Goal: Information Seeking & Learning: Learn about a topic

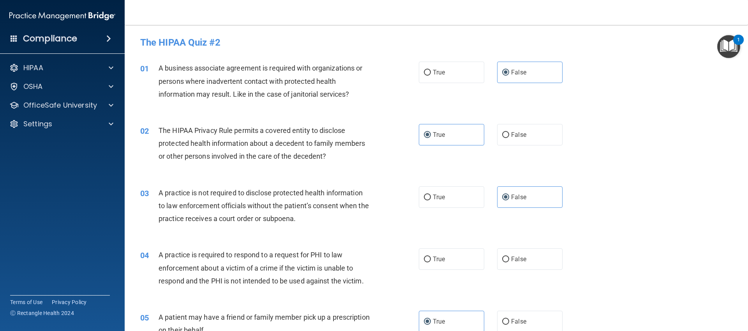
scroll to position [784, 0]
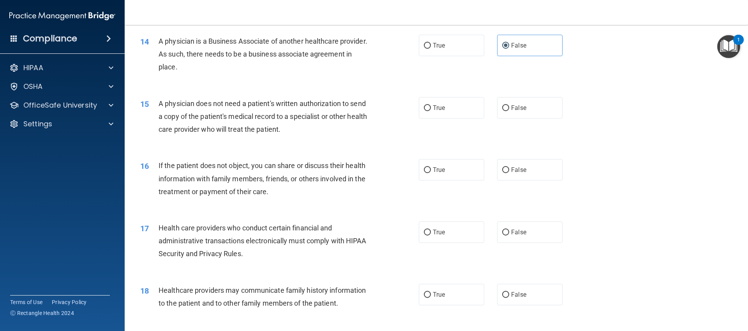
click at [657, 150] on div "16 If the patient does not object, you can share or discuss their health inform…" at bounding box center [436, 180] width 604 height 62
click at [290, 116] on span "A physician does not need a patient's written authorization to send a copy of t…" at bounding box center [263, 116] width 208 height 34
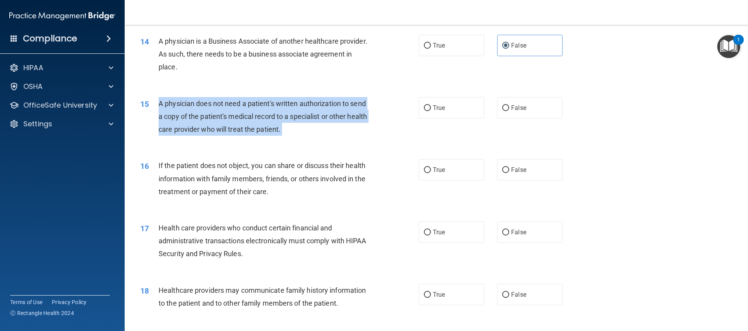
click at [290, 116] on span "A physician does not need a patient's written authorization to send a copy of t…" at bounding box center [263, 116] width 208 height 34
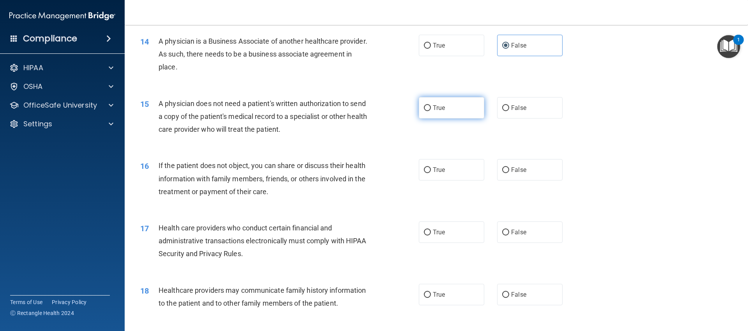
click at [433, 111] on label "True" at bounding box center [451, 107] width 65 height 21
click at [431, 111] on input "True" at bounding box center [427, 108] width 7 height 6
radio input "true"
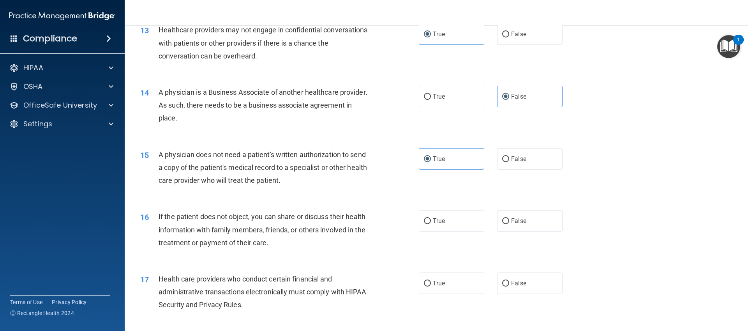
scroll to position [735, 0]
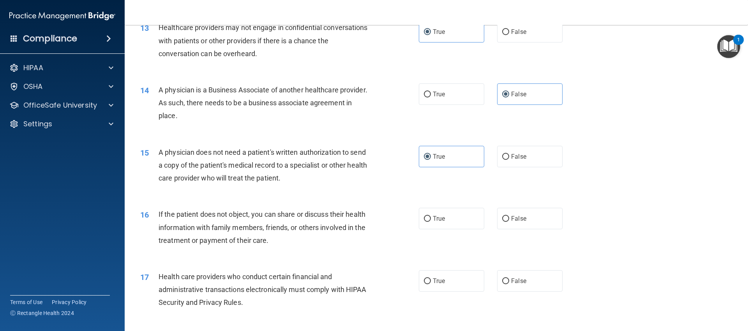
click at [281, 229] on span "If the patient does not object, you can share or discuss their health informati…" at bounding box center [262, 227] width 207 height 34
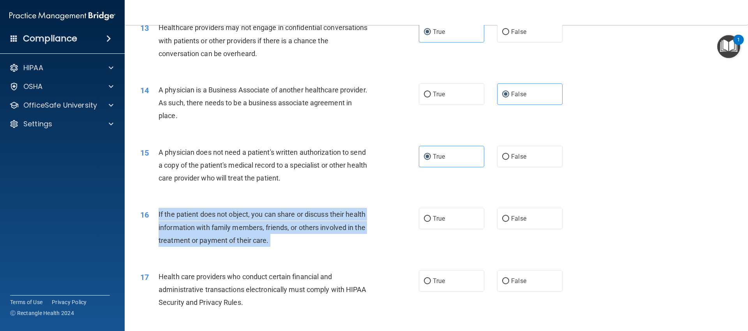
click at [281, 229] on span "If the patient does not object, you can share or discuss their health informati…" at bounding box center [262, 227] width 207 height 34
copy ng-form "If the patient does not object, you can share or discuss their health informati…"
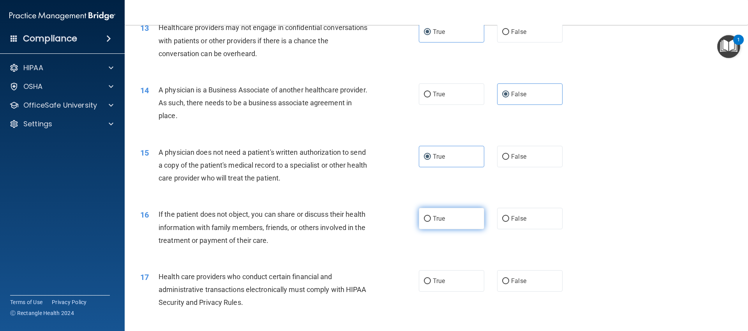
click at [453, 216] on label "True" at bounding box center [451, 218] width 65 height 21
click at [431, 216] on input "True" at bounding box center [427, 219] width 7 height 6
radio input "true"
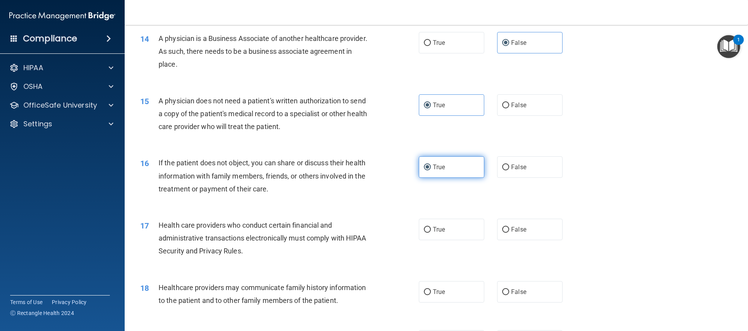
scroll to position [794, 0]
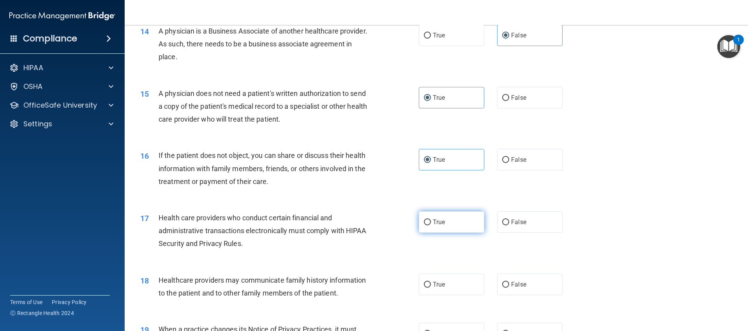
click at [422, 230] on label "True" at bounding box center [451, 221] width 65 height 21
click at [424, 225] on input "True" at bounding box center [427, 222] width 7 height 6
radio input "true"
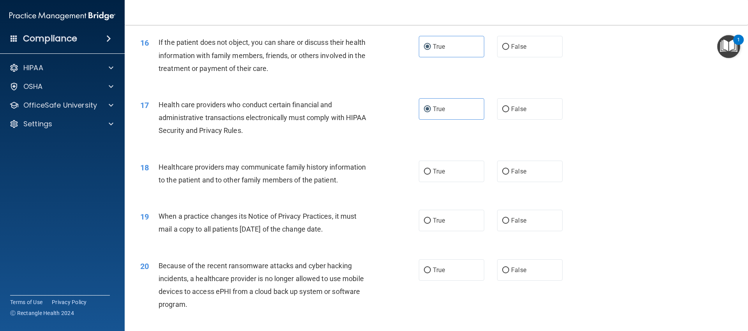
scroll to position [908, 0]
click at [291, 170] on span "Healthcare providers may communicate family history information to the patient …" at bounding box center [262, 173] width 207 height 21
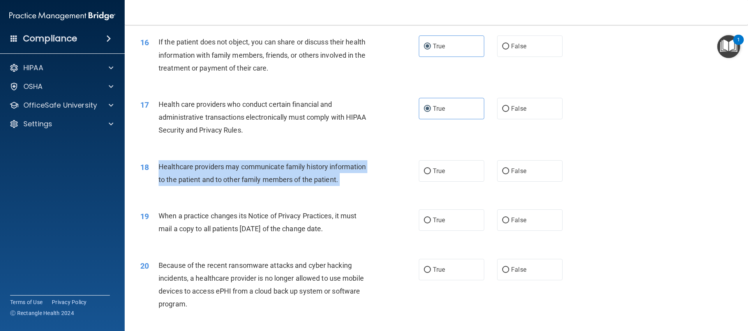
click at [291, 170] on span "Healthcare providers may communicate family history information to the patient …" at bounding box center [262, 173] width 207 height 21
copy ng-form "Healthcare providers may communicate family history information to the patient …"
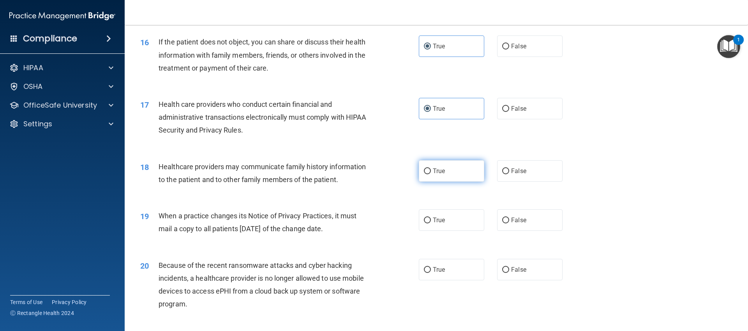
click at [472, 178] on label "True" at bounding box center [451, 170] width 65 height 21
click at [431, 174] on input "True" at bounding box center [427, 171] width 7 height 6
radio input "true"
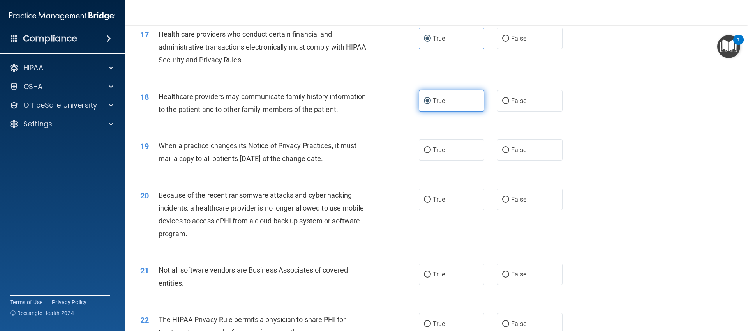
scroll to position [978, 0]
click at [454, 154] on label "True" at bounding box center [451, 149] width 65 height 21
click at [431, 153] on input "True" at bounding box center [427, 150] width 7 height 6
radio input "true"
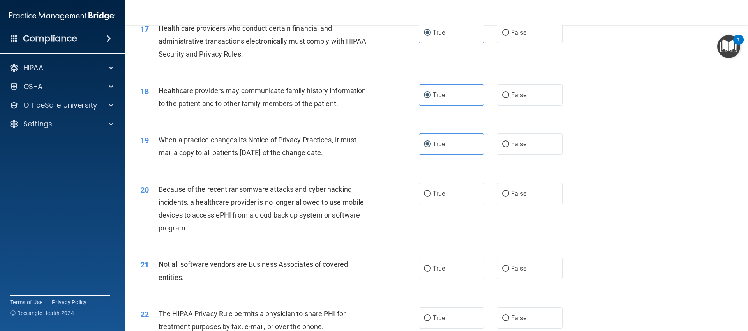
scroll to position [985, 0]
click at [274, 210] on span "Because of the recent ransomware attacks and cyber hacking incidents, a healthc…" at bounding box center [261, 207] width 205 height 47
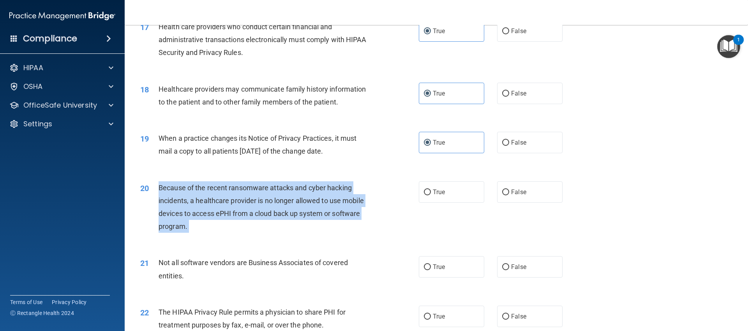
click at [274, 210] on span "Because of the recent ransomware attacks and cyber hacking incidents, a healthc…" at bounding box center [261, 207] width 205 height 47
copy ng-form "Because of the recent ransomware attacks and cyber hacking incidents, a healthc…"
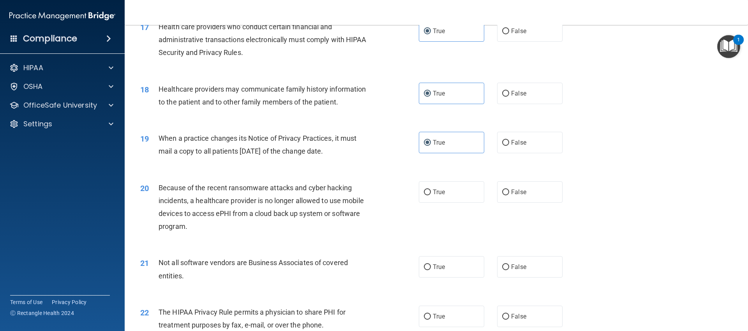
click at [504, 220] on div "20 Because of the recent ransomware attacks and cyber hacking incidents, a heal…" at bounding box center [436, 208] width 604 height 75
click at [510, 200] on label "False" at bounding box center [529, 191] width 65 height 21
click at [509, 195] on input "False" at bounding box center [505, 192] width 7 height 6
radio input "true"
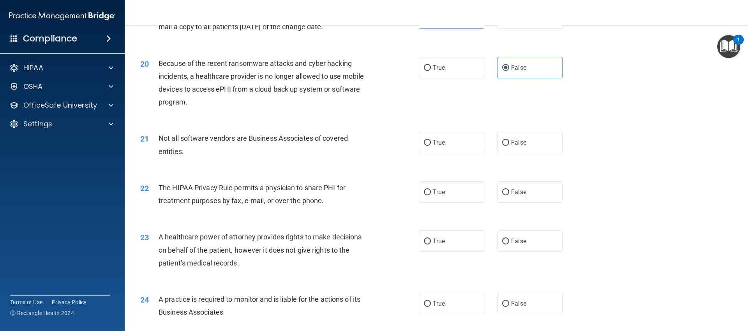
scroll to position [1111, 0]
click at [290, 140] on span "Not all software vendors are Business Associates of covered entities." at bounding box center [253, 142] width 189 height 21
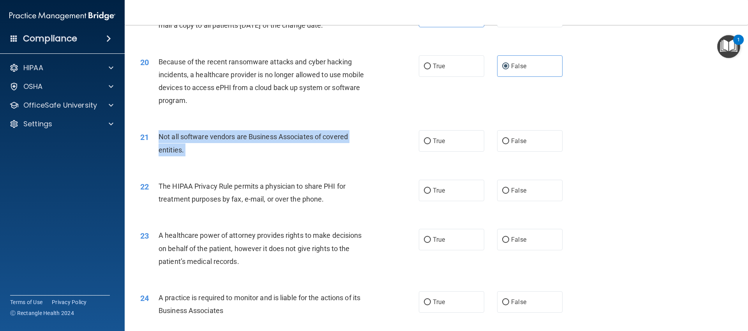
click at [290, 140] on span "Not all software vendors are Business Associates of covered entities." at bounding box center [253, 142] width 189 height 21
copy ng-form "Not all software vendors are Business Associates of covered entities."
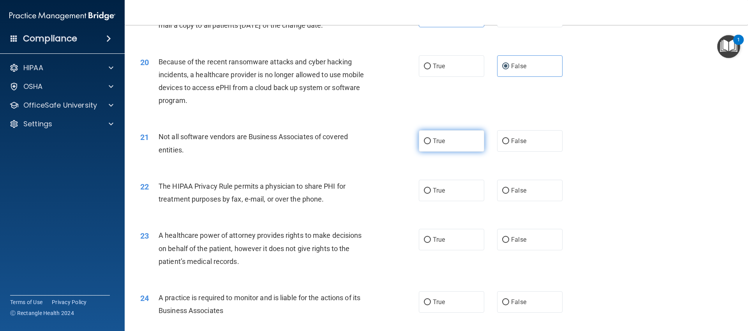
click at [458, 143] on label "True" at bounding box center [451, 140] width 65 height 21
click at [431, 143] on input "True" at bounding box center [427, 141] width 7 height 6
radio input "true"
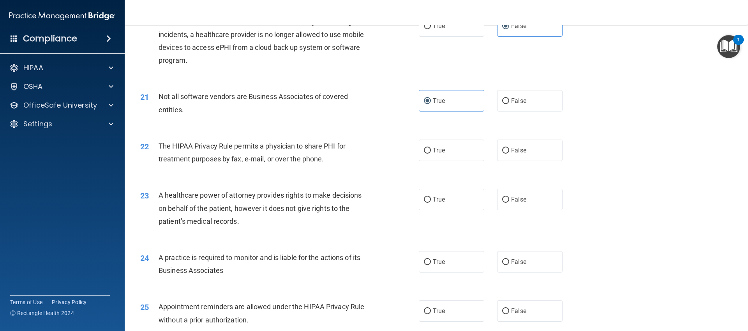
scroll to position [1152, 0]
click at [212, 150] on div "The HIPAA Privacy Rule permits a physician to share PHI for treatment purposes …" at bounding box center [268, 152] width 218 height 26
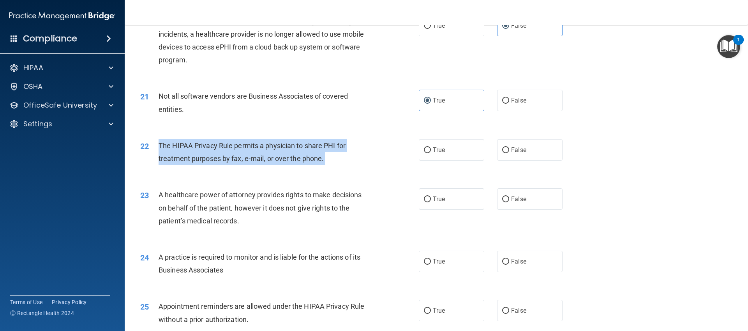
click at [212, 150] on div "The HIPAA Privacy Rule permits a physician to share PHI for treatment purposes …" at bounding box center [268, 152] width 218 height 26
copy ng-form "The HIPAA Privacy Rule permits a physician to share PHI for treatment purposes …"
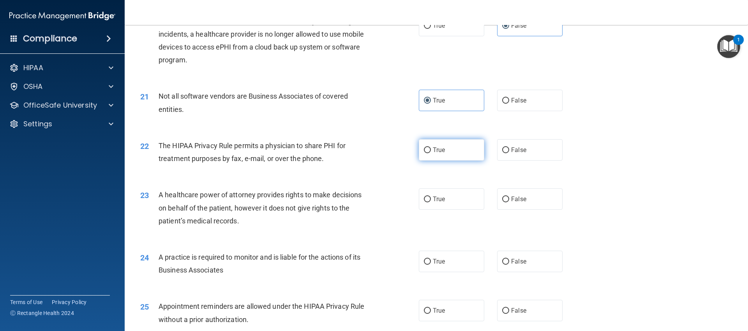
click at [463, 149] on label "True" at bounding box center [451, 149] width 65 height 21
click at [431, 149] on input "True" at bounding box center [427, 150] width 7 height 6
radio input "true"
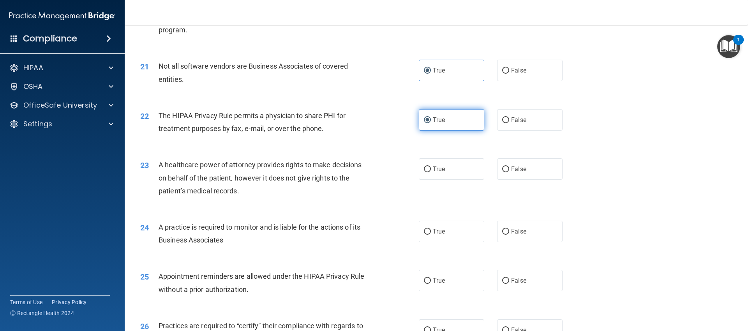
scroll to position [1189, 0]
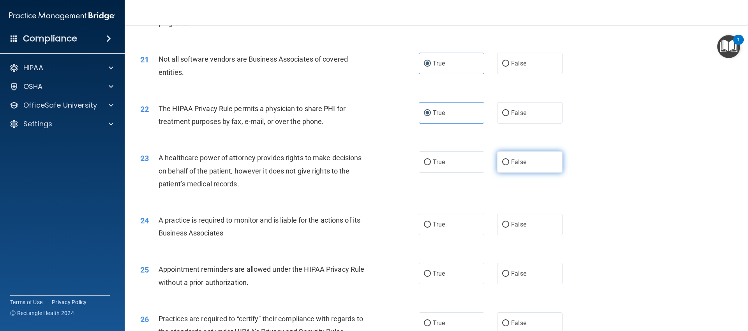
click at [516, 157] on label "False" at bounding box center [529, 161] width 65 height 21
click at [509, 159] on input "False" at bounding box center [505, 162] width 7 height 6
radio input "true"
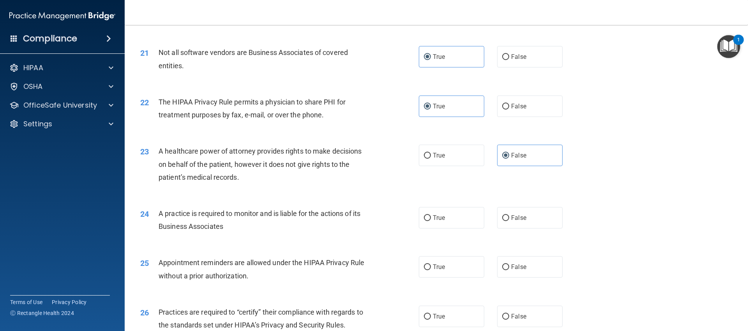
scroll to position [1297, 0]
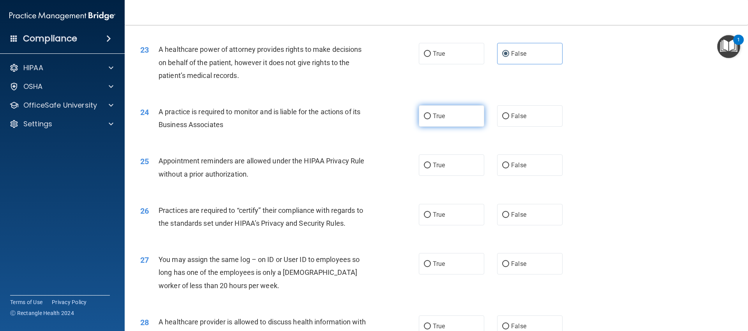
click at [465, 119] on label "True" at bounding box center [451, 115] width 65 height 21
click at [431, 119] on input "True" at bounding box center [427, 116] width 7 height 6
radio input "true"
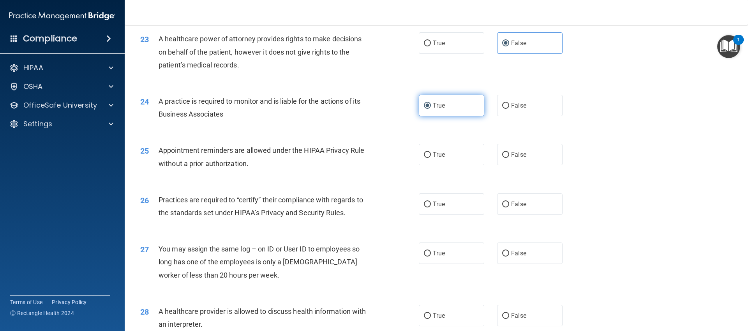
scroll to position [1320, 0]
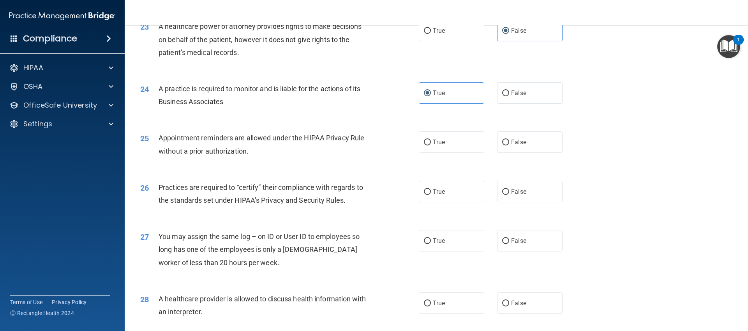
click at [246, 95] on div "A practice is required to monitor and is liable for the actions of its Business…" at bounding box center [268, 95] width 218 height 26
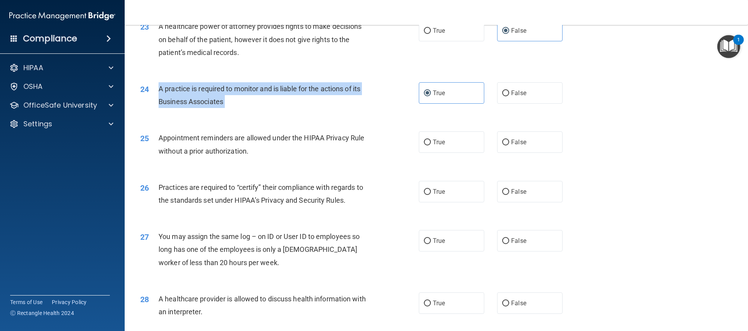
click at [246, 95] on div "A practice is required to monitor and is liable for the actions of its Business…" at bounding box center [268, 95] width 218 height 26
copy ng-form "A practice is required to monitor and is liable for the actions of its Business…"
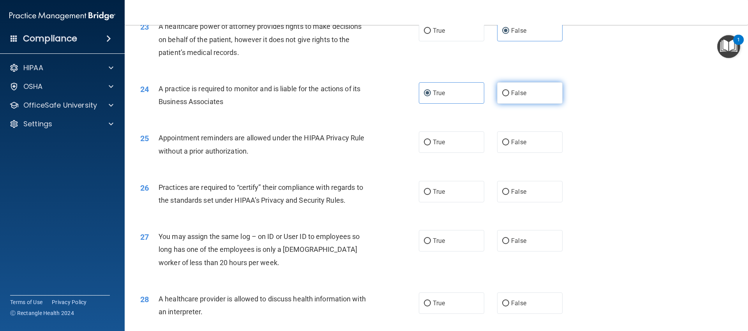
click at [513, 92] on span "False" at bounding box center [518, 92] width 15 height 7
click at [509, 92] on input "False" at bounding box center [505, 93] width 7 height 6
radio input "true"
radio input "false"
click at [433, 147] on label "True" at bounding box center [451, 141] width 65 height 21
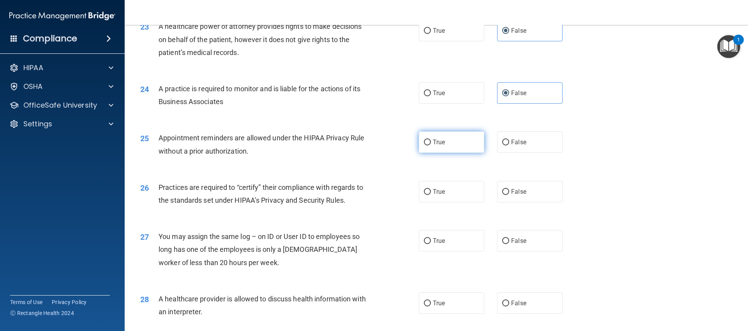
click at [431, 145] on input "True" at bounding box center [427, 143] width 7 height 6
radio input "true"
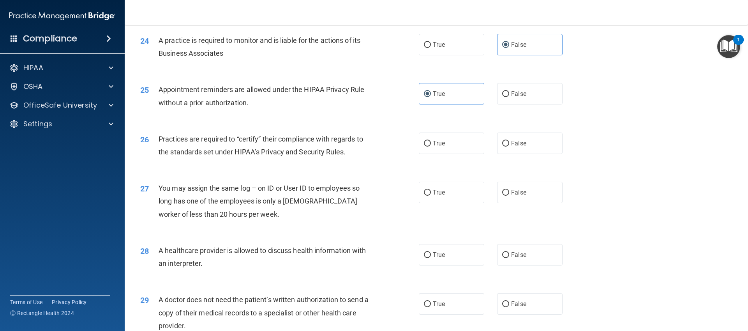
scroll to position [1373, 0]
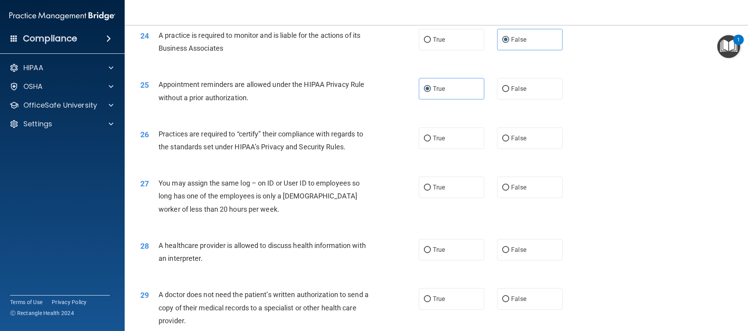
click at [343, 134] on span "Practices are required to “certify” their compliance with regards to the standa…" at bounding box center [261, 140] width 205 height 21
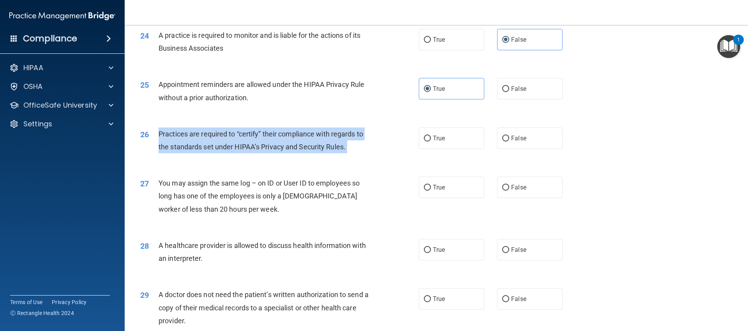
click at [343, 134] on span "Practices are required to “certify” their compliance with regards to the standa…" at bounding box center [261, 140] width 205 height 21
copy ng-form "Practices are required to “certify” their compliance with regards to the standa…"
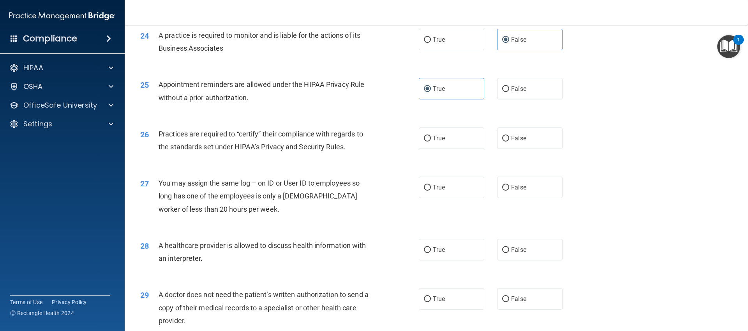
click at [517, 151] on div "26 Practices are required to “certify” their compliance with regards to the sta…" at bounding box center [436, 142] width 604 height 49
drag, startPoint x: 517, startPoint y: 139, endPoint x: 515, endPoint y: 143, distance: 4.4
click at [517, 139] on span "False" at bounding box center [518, 137] width 15 height 7
click at [509, 139] on input "False" at bounding box center [505, 139] width 7 height 6
radio input "true"
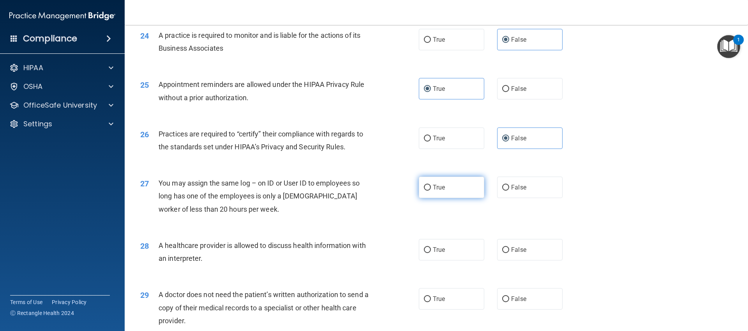
click at [451, 184] on label "True" at bounding box center [451, 187] width 65 height 21
click at [431, 185] on input "True" at bounding box center [427, 188] width 7 height 6
radio input "true"
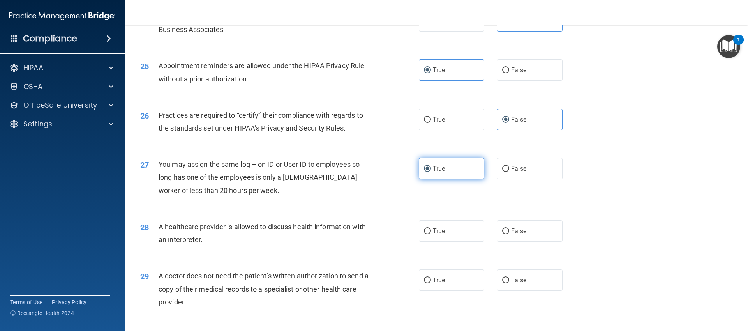
scroll to position [1410, 0]
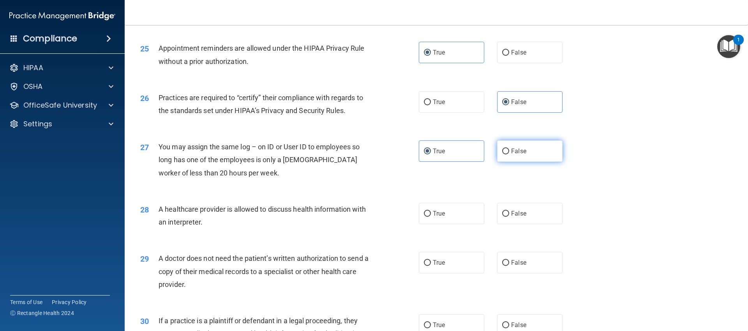
click at [537, 148] on label "False" at bounding box center [529, 150] width 65 height 21
click at [509, 148] on input "False" at bounding box center [505, 151] width 7 height 6
radio input "true"
radio input "false"
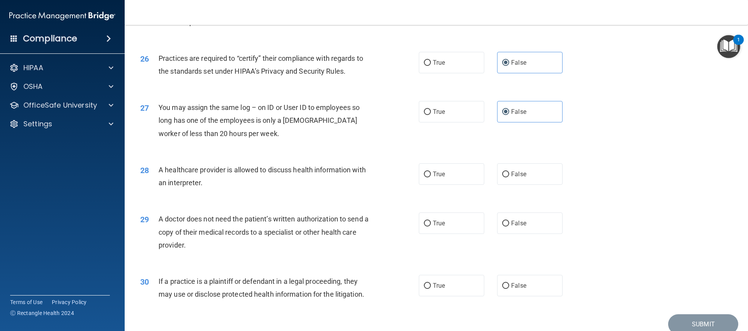
scroll to position [1457, 0]
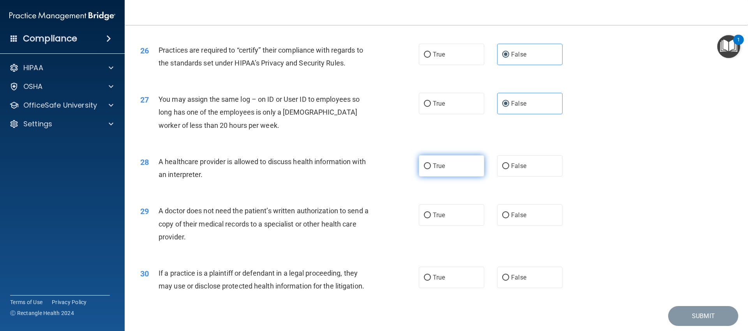
click at [424, 167] on input "True" at bounding box center [427, 166] width 7 height 6
radio input "true"
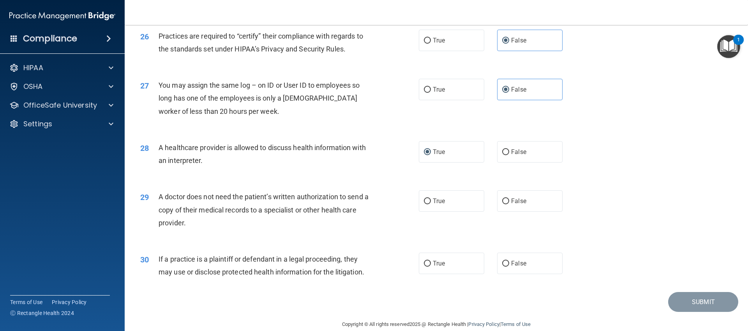
scroll to position [1483, 0]
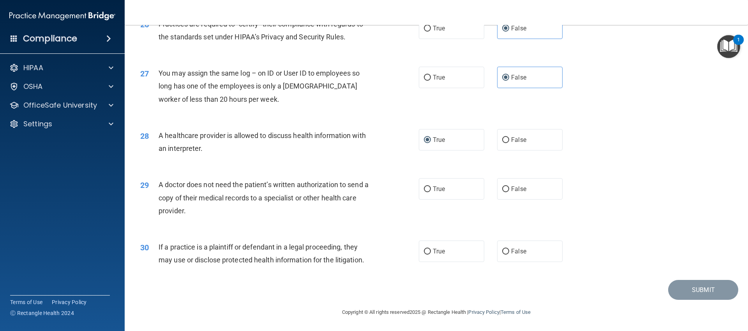
click at [344, 200] on span "A doctor does not need the patient’s written authorization to send a copy of th…" at bounding box center [264, 197] width 210 height 34
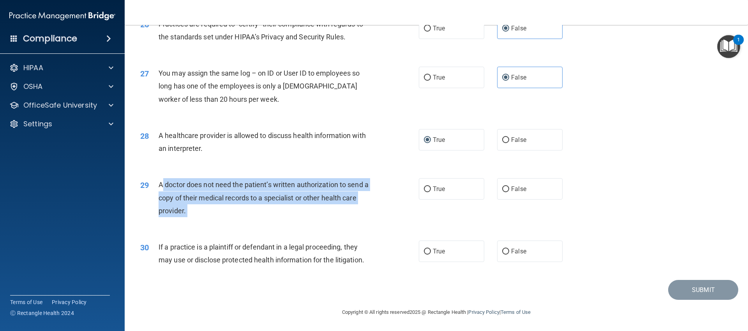
click at [344, 200] on span "A doctor does not need the patient’s written authorization to send a copy of th…" at bounding box center [264, 197] width 210 height 34
copy ng-form "A doctor does not need the patient’s written authorization to send a copy of th…"
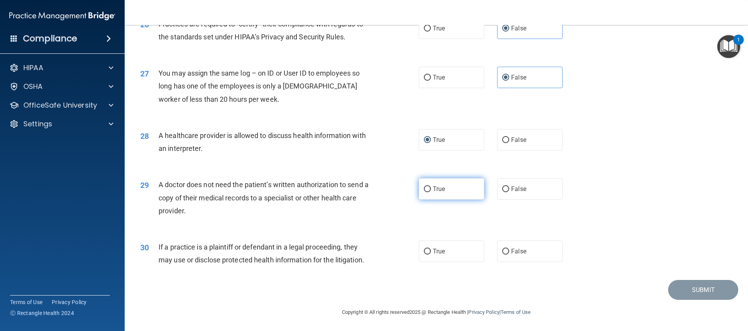
click at [449, 189] on label "True" at bounding box center [451, 188] width 65 height 21
click at [431, 189] on input "True" at bounding box center [427, 189] width 7 height 6
radio input "true"
click at [268, 247] on span "If a practice is a plaintiff or defendant in a legal proceeding, they may use o…" at bounding box center [262, 253] width 206 height 21
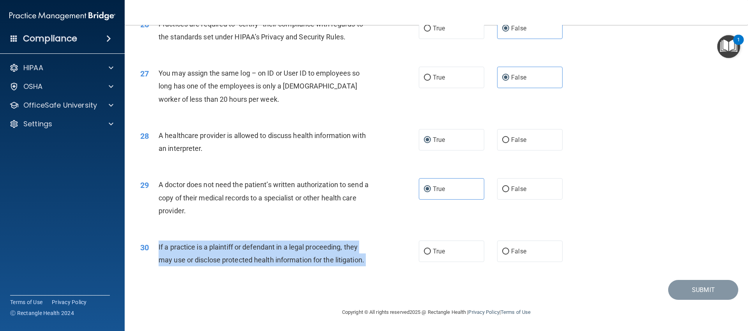
click at [268, 247] on span "If a practice is a plaintiff or defendant in a legal proceeding, they may use o…" at bounding box center [262, 253] width 206 height 21
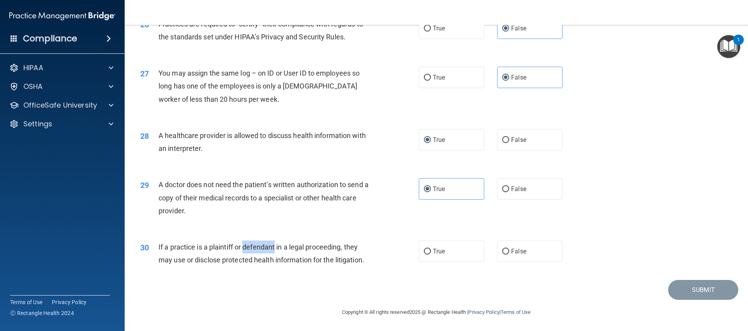
click at [268, 247] on span "If a practice is a plaintiff or defendant in a legal proceeding, they may use o…" at bounding box center [262, 253] width 206 height 21
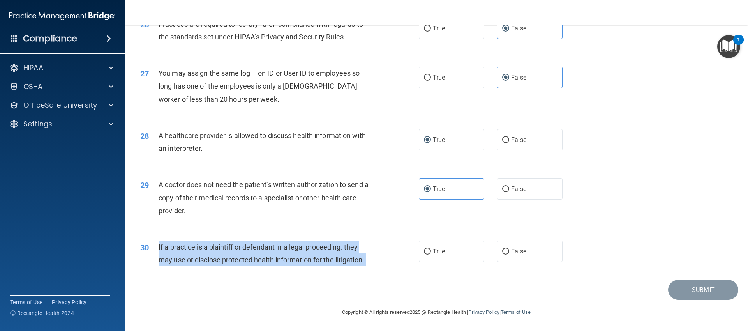
click at [268, 247] on span "If a practice is a plaintiff or defendant in a legal proceeding, they may use o…" at bounding box center [262, 253] width 206 height 21
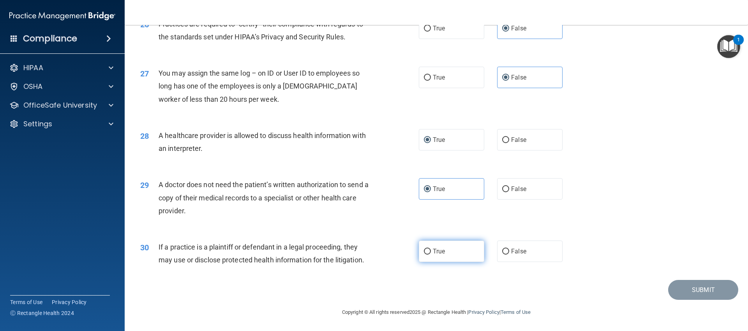
click at [435, 249] on span "True" at bounding box center [439, 250] width 12 height 7
click at [431, 249] on input "True" at bounding box center [427, 252] width 7 height 6
radio input "true"
click at [653, 202] on div "29 A doctor does not need the patient’s written authorization to send a copy of…" at bounding box center [436, 199] width 604 height 62
click at [610, 201] on div "29 A doctor does not need the patient’s written authorization to send a copy of…" at bounding box center [436, 199] width 604 height 62
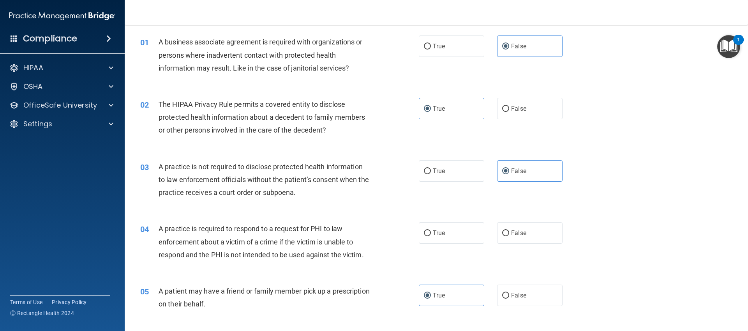
scroll to position [0, 0]
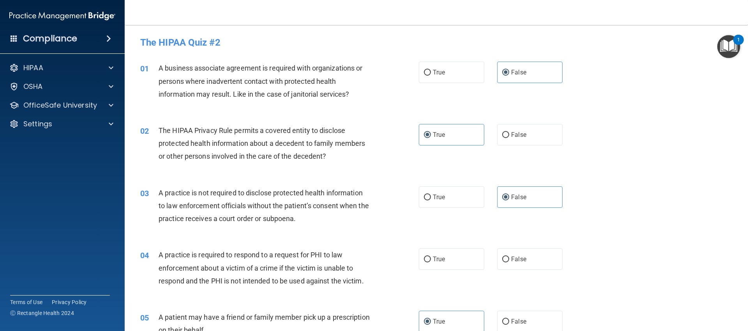
click at [346, 278] on span "A practice is required to respond to a request for PHI to law enforcement about…" at bounding box center [261, 268] width 205 height 34
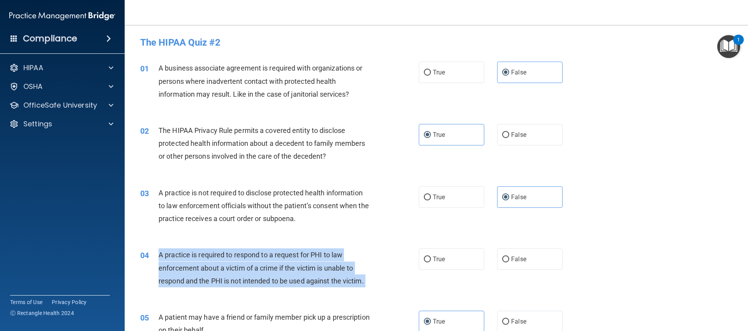
click at [346, 278] on span "A practice is required to respond to a request for PHI to law enforcement about…" at bounding box center [261, 268] width 205 height 34
copy ng-form "A practice is required to respond to a request for PHI to law enforcement about…"
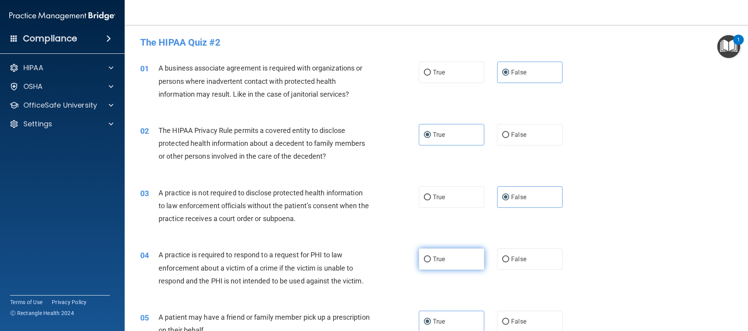
click at [455, 264] on label "True" at bounding box center [451, 258] width 65 height 21
click at [431, 262] on input "True" at bounding box center [427, 259] width 7 height 6
radio input "true"
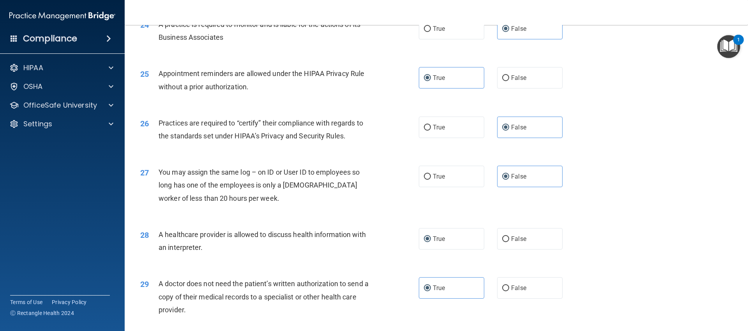
scroll to position [1483, 0]
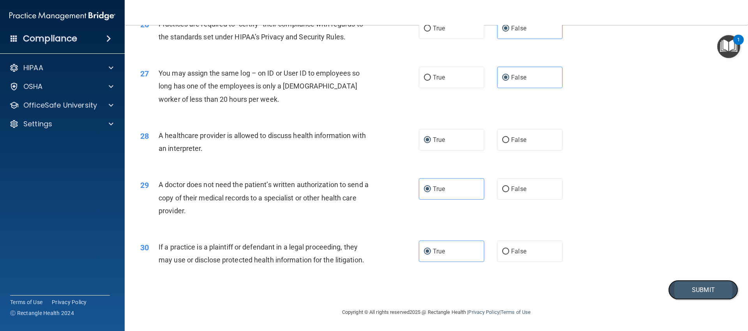
click at [710, 288] on button "Submit" at bounding box center [703, 290] width 70 height 20
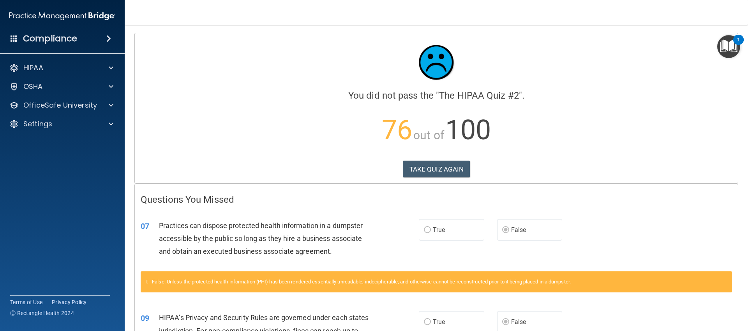
click at [306, 246] on div "Practices can dispose protected health information in a dumpster accessible by …" at bounding box center [267, 238] width 217 height 39
click at [463, 177] on button "TAKE QUIZ AGAIN" at bounding box center [436, 169] width 67 height 17
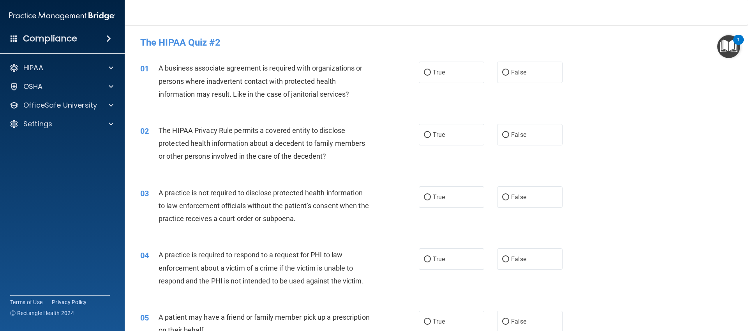
click at [326, 83] on span "A business associate agreement is required with organizations or persons where …" at bounding box center [261, 81] width 204 height 34
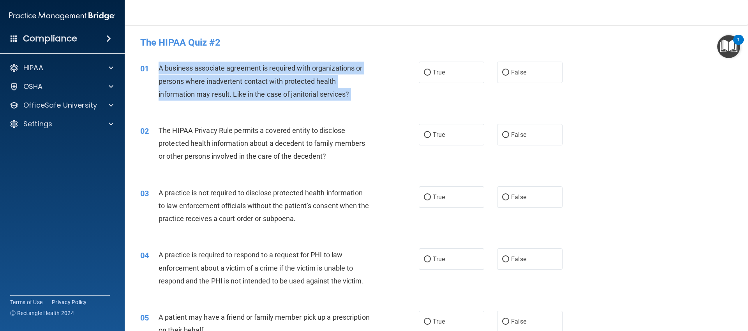
click at [326, 83] on span "A business associate agreement is required with organizations or persons where …" at bounding box center [261, 81] width 204 height 34
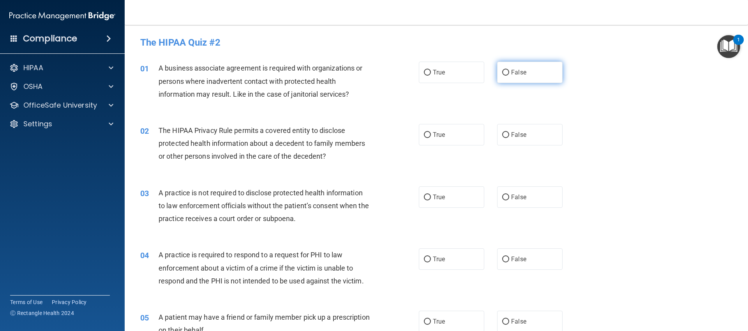
click at [510, 66] on label "False" at bounding box center [529, 72] width 65 height 21
click at [509, 70] on input "False" at bounding box center [505, 73] width 7 height 6
radio input "true"
click at [274, 152] on span "The HIPAA Privacy Rule permits a covered entity to disclose protected health in…" at bounding box center [262, 143] width 207 height 34
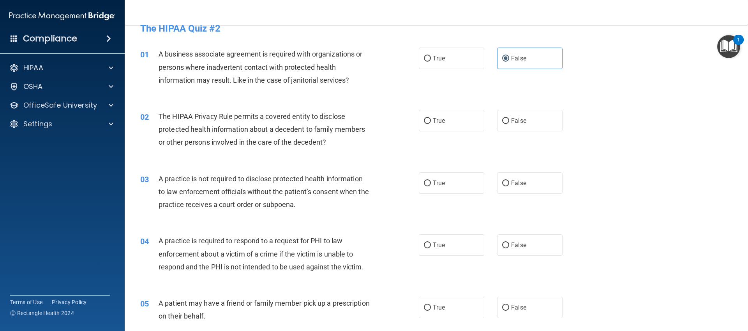
scroll to position [14, 0]
click at [436, 117] on span "True" at bounding box center [439, 120] width 12 height 7
click at [431, 118] on input "True" at bounding box center [427, 121] width 7 height 6
radio input "true"
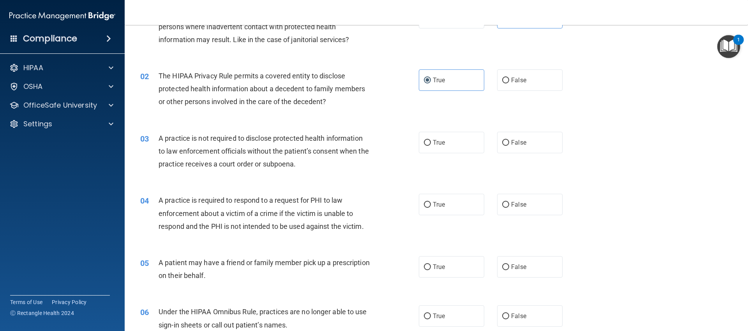
scroll to position [51, 0]
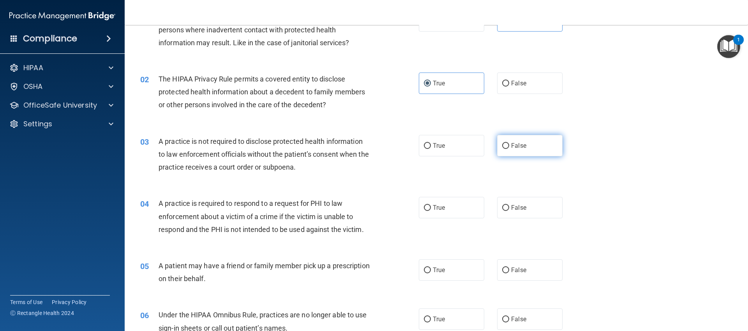
click at [533, 139] on label "False" at bounding box center [529, 145] width 65 height 21
click at [509, 143] on input "False" at bounding box center [505, 146] width 7 height 6
radio input "true"
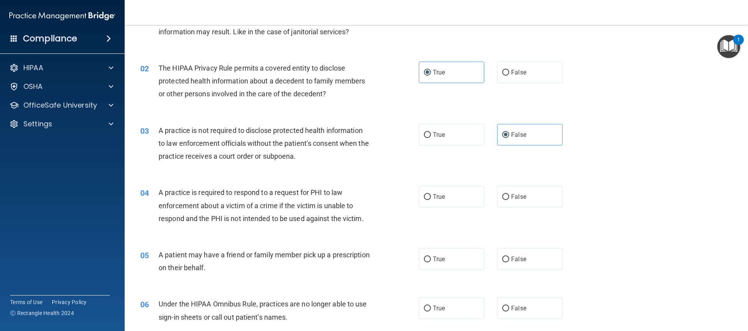
scroll to position [63, 0]
click at [424, 196] on input "True" at bounding box center [427, 197] width 7 height 6
radio input "true"
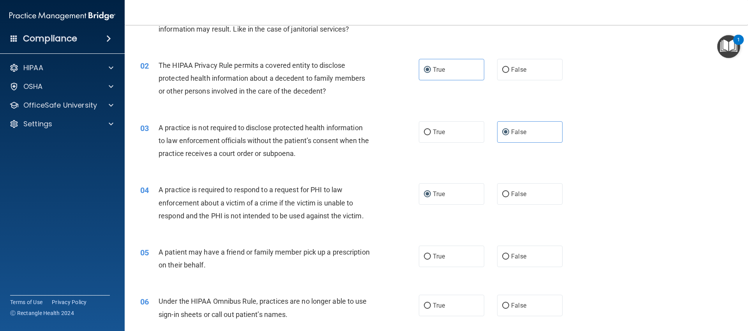
scroll to position [99, 0]
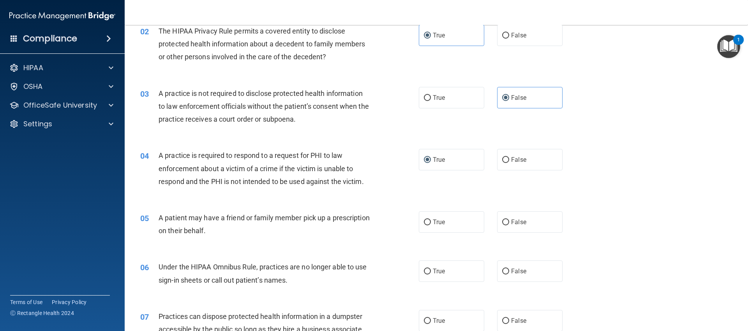
click at [220, 231] on span "A patient may have a friend or family member pick up a prescription on their be…" at bounding box center [264, 224] width 211 height 21
click at [444, 217] on label "True" at bounding box center [451, 221] width 65 height 21
click at [431, 219] on input "True" at bounding box center [427, 222] width 7 height 6
radio input "true"
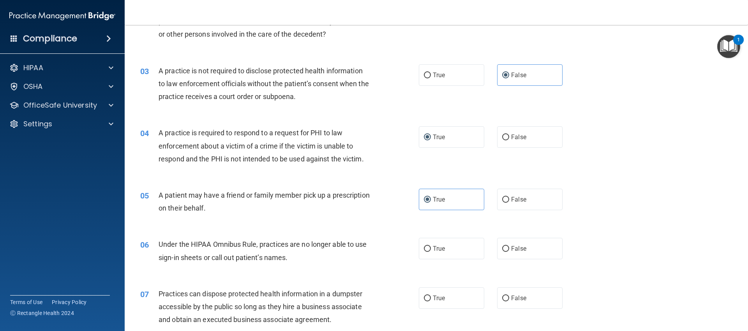
scroll to position [145, 0]
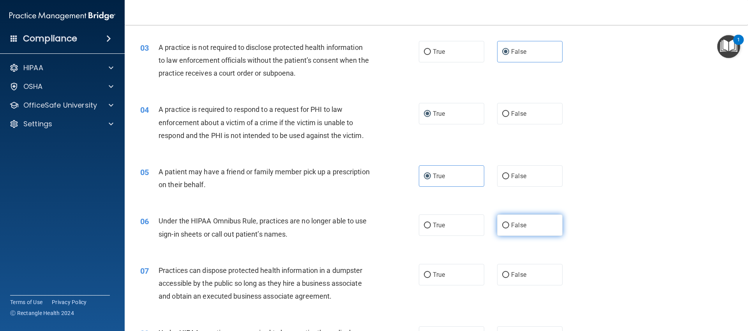
click at [529, 230] on label "False" at bounding box center [529, 224] width 65 height 21
click at [509, 228] on input "False" at bounding box center [505, 226] width 7 height 6
radio input "true"
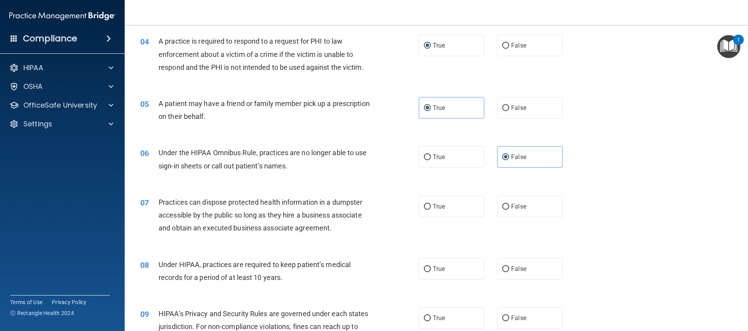
scroll to position [214, 0]
click at [310, 220] on div "Practices can dispose protected health information in a dumpster accessible by …" at bounding box center [268, 214] width 218 height 39
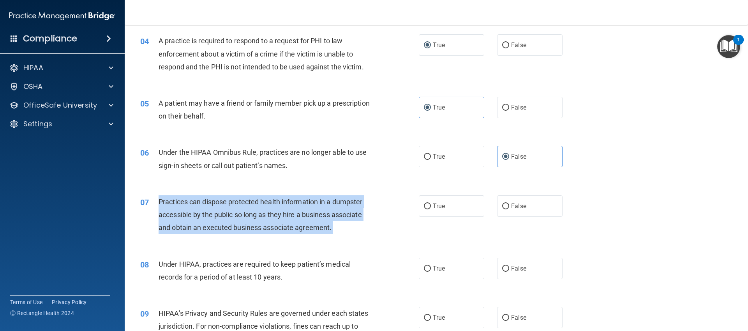
click at [310, 220] on div "Practices can dispose protected health information in a dumpster accessible by …" at bounding box center [268, 214] width 218 height 39
copy ng-form "Practices can dispose protected health information in a dumpster accessible by …"
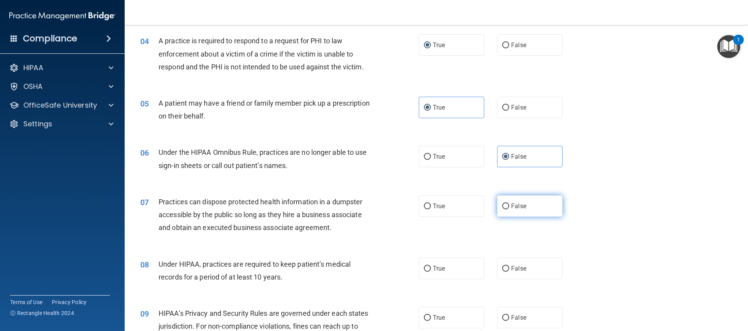
click at [545, 209] on label "False" at bounding box center [529, 205] width 65 height 21
click at [509, 209] on input "False" at bounding box center [505, 206] width 7 height 6
radio input "true"
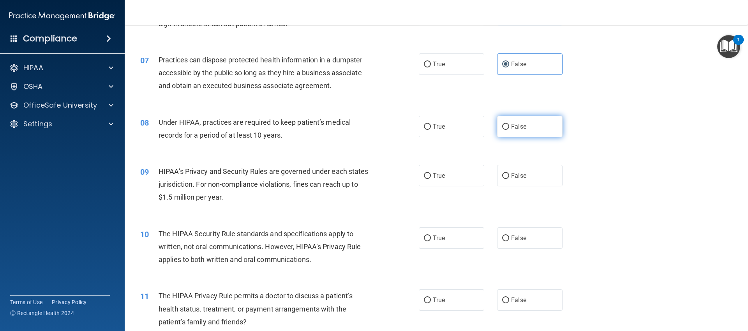
click at [523, 120] on label "False" at bounding box center [529, 126] width 65 height 21
click at [509, 124] on input "False" at bounding box center [505, 127] width 7 height 6
radio input "true"
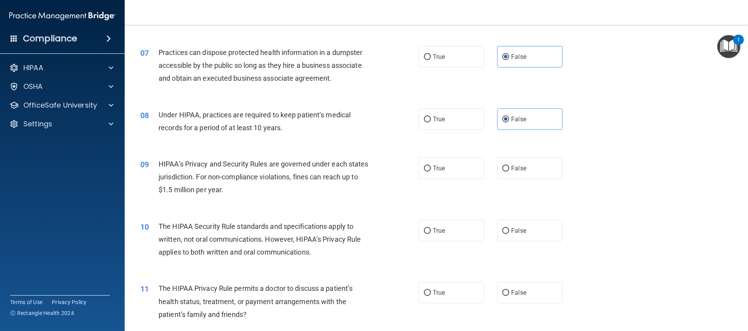
scroll to position [364, 0]
click at [464, 170] on label "True" at bounding box center [451, 167] width 65 height 21
click at [431, 170] on input "True" at bounding box center [427, 168] width 7 height 6
radio input "true"
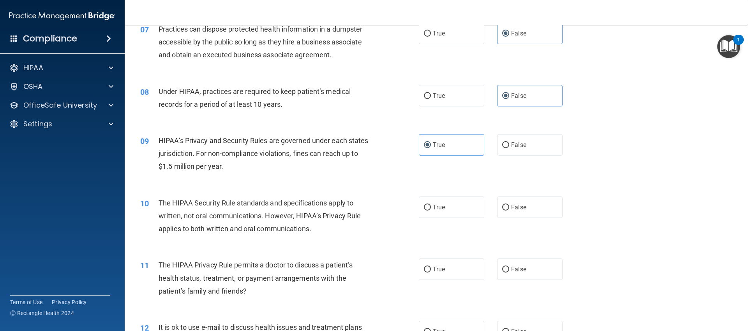
scroll to position [388, 0]
click at [362, 217] on div "The HIPAA Security Rule standards and specifications apply to written, not oral…" at bounding box center [268, 214] width 218 height 39
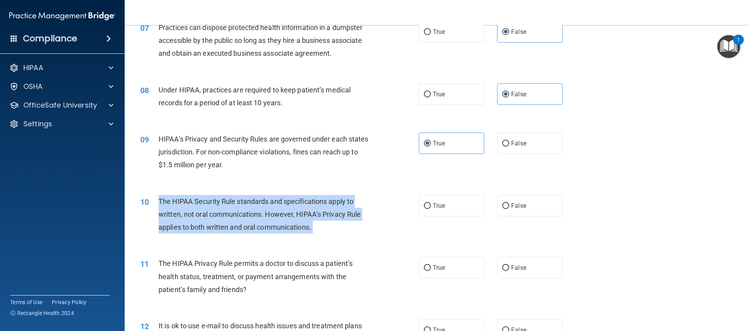
click at [362, 217] on div "The HIPAA Security Rule standards and specifications apply to written, not oral…" at bounding box center [268, 214] width 218 height 39
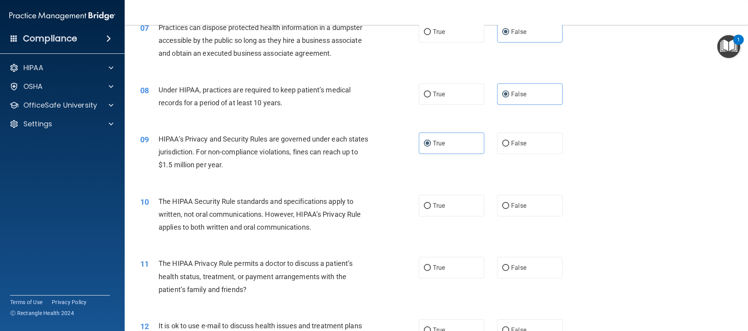
click at [524, 194] on div "10 The HIPAA Security Rule standards and specifications apply to written, not o…" at bounding box center [436, 216] width 604 height 62
click at [521, 204] on span "False" at bounding box center [518, 205] width 15 height 7
click at [509, 204] on input "False" at bounding box center [505, 206] width 7 height 6
radio input "true"
click at [414, 206] on div "10 The HIPAA Security Rule standards and specifications apply to written, not o…" at bounding box center [280, 216] width 302 height 43
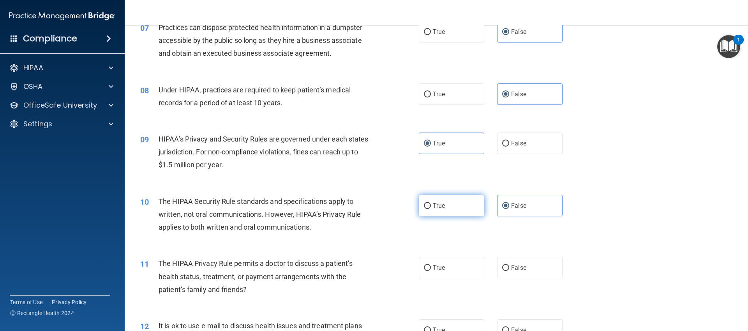
click at [433, 207] on span "True" at bounding box center [439, 205] width 12 height 7
click at [431, 207] on input "True" at bounding box center [427, 206] width 7 height 6
radio input "true"
radio input "false"
click at [338, 234] on div "10 The HIPAA Security Rule standards and specifications apply to written, not o…" at bounding box center [280, 216] width 302 height 43
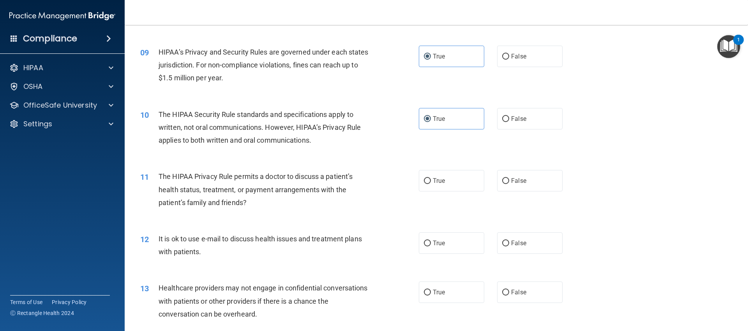
scroll to position [480, 0]
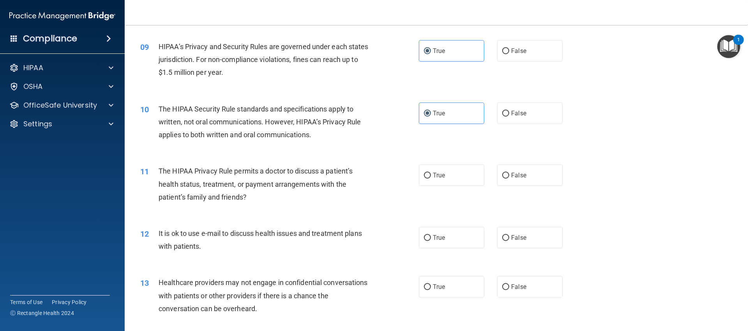
click at [306, 184] on span "The HIPAA Privacy Rule permits a doctor to discuss a patient’s health status, t…" at bounding box center [256, 184] width 194 height 34
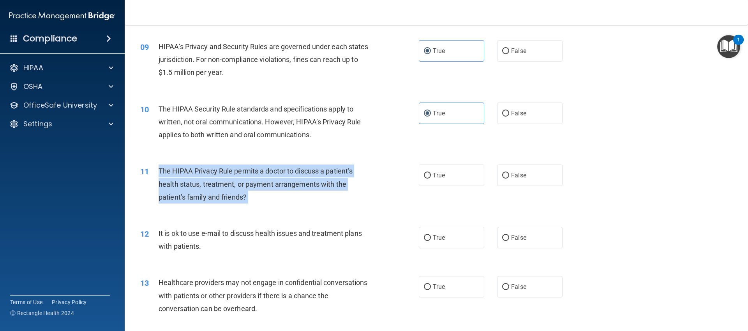
click at [306, 184] on span "The HIPAA Privacy Rule permits a doctor to discuss a patient’s health status, t…" at bounding box center [256, 184] width 194 height 34
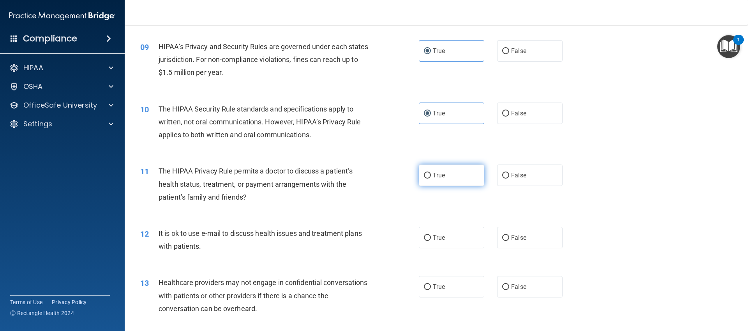
click at [456, 171] on label "True" at bounding box center [451, 174] width 65 height 21
click at [431, 173] on input "True" at bounding box center [427, 176] width 7 height 6
radio input "true"
click at [575, 176] on div "11 The HIPAA Privacy Rule permits a doctor to discuss a patient’s health status…" at bounding box center [436, 186] width 604 height 62
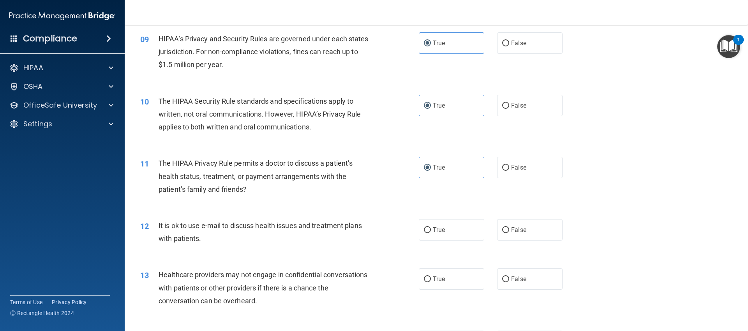
scroll to position [489, 0]
drag, startPoint x: 520, startPoint y: 184, endPoint x: 523, endPoint y: 176, distance: 7.9
click at [520, 184] on div "11 The HIPAA Privacy Rule permits a doctor to discuss a patient’s health status…" at bounding box center [436, 178] width 604 height 62
click at [523, 175] on label "False" at bounding box center [529, 166] width 65 height 21
click at [509, 170] on input "False" at bounding box center [505, 167] width 7 height 6
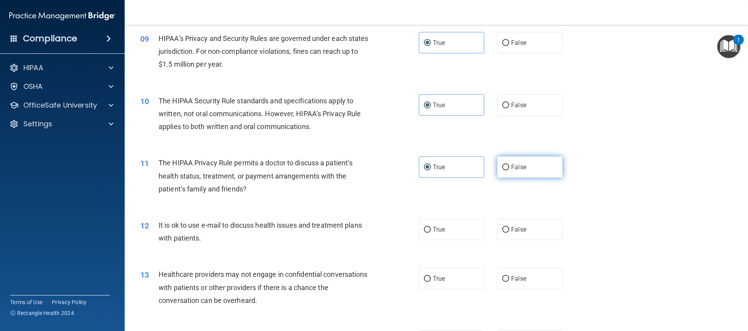
radio input "true"
radio input "false"
click at [621, 198] on div "11 The HIPAA Privacy Rule permits a doctor to discuss a patient’s health status…" at bounding box center [436, 178] width 604 height 62
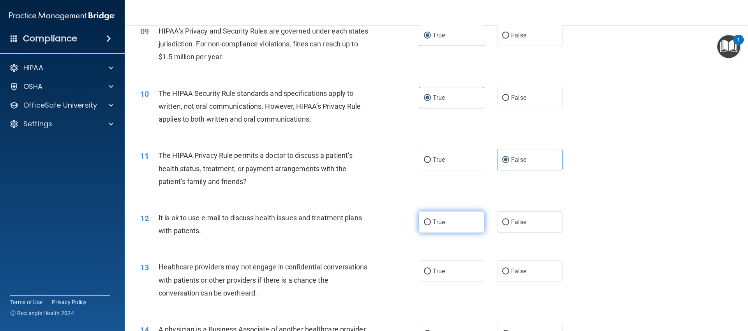
scroll to position [497, 0]
click at [508, 217] on label "False" at bounding box center [529, 220] width 65 height 21
click at [508, 219] on input "False" at bounding box center [505, 222] width 7 height 6
radio input "true"
click at [341, 226] on div "It is ok to use e-mail to discuss health issues and treatment plans with patien…" at bounding box center [268, 223] width 218 height 26
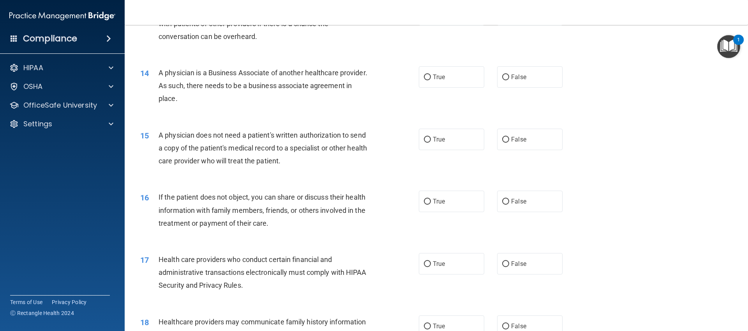
scroll to position [638, 0]
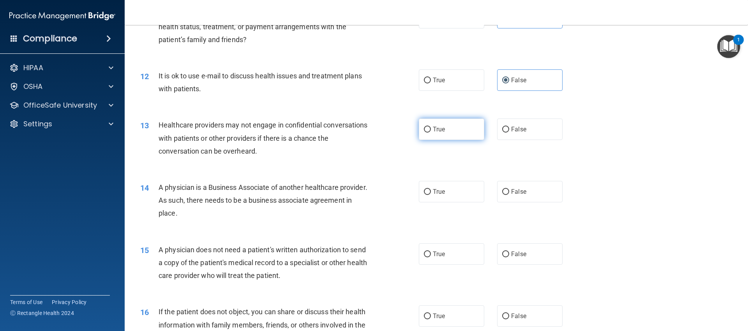
click at [446, 135] on label "True" at bounding box center [451, 128] width 65 height 21
click at [431, 132] on input "True" at bounding box center [427, 130] width 7 height 6
radio input "true"
click at [327, 215] on div "A physician is a Business Associate of another healthcare provider. As such, th…" at bounding box center [268, 200] width 218 height 39
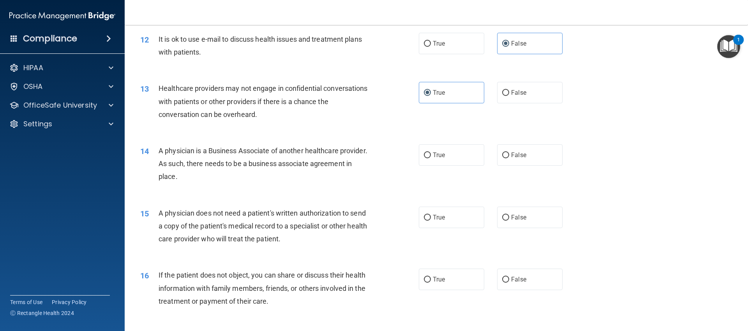
scroll to position [681, 0]
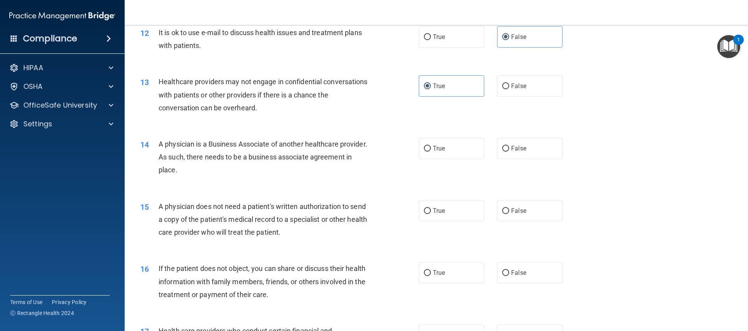
click at [335, 141] on span "A physician is a Business Associate of another healthcare provider. As such, th…" at bounding box center [263, 157] width 209 height 34
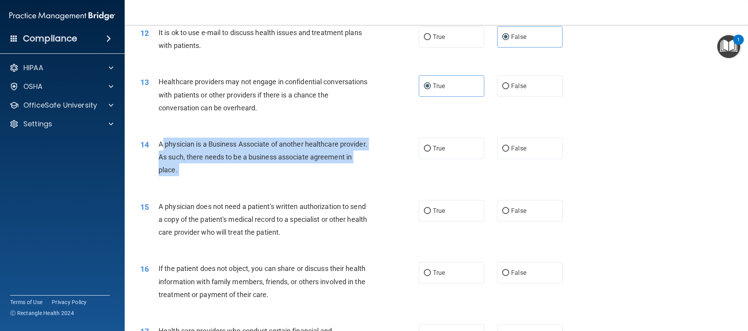
click at [335, 141] on span "A physician is a Business Associate of another healthcare provider. As such, th…" at bounding box center [263, 157] width 209 height 34
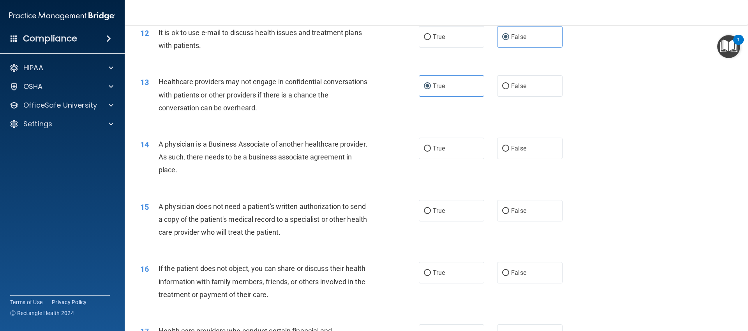
click at [270, 196] on div "15 A physician does not need a patient's written authorization to send a copy o…" at bounding box center [436, 221] width 604 height 62
click at [377, 115] on div "13 Healthcare providers may not engage in confidential conversations with patie…" at bounding box center [280, 96] width 302 height 43
click at [205, 170] on span "A physician is a Business Associate of another healthcare provider. As such, th…" at bounding box center [263, 158] width 209 height 34
